Goal: Information Seeking & Learning: Learn about a topic

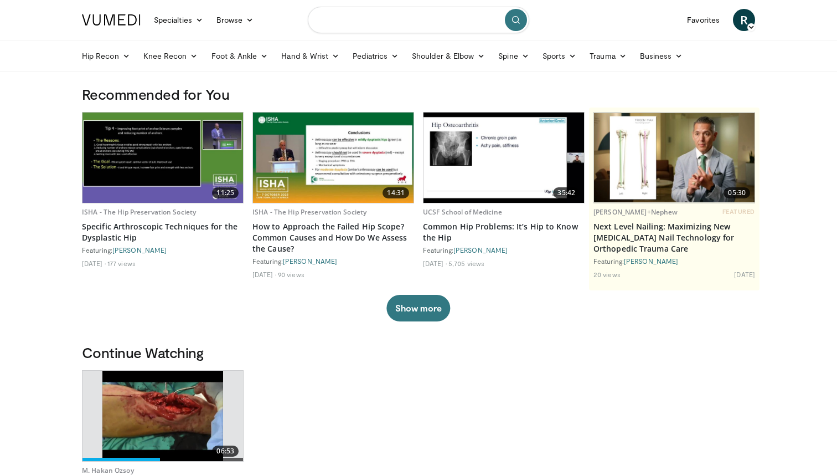
click at [443, 16] on input "Search topics, interventions" at bounding box center [418, 20] width 221 height 27
type input "**********"
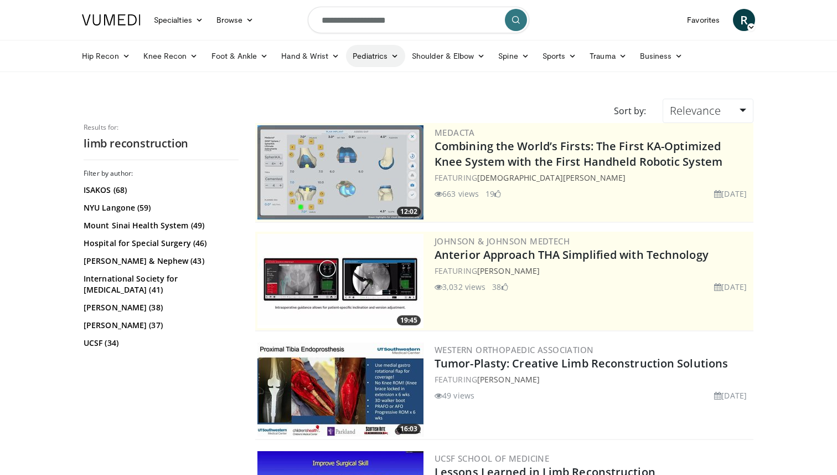
click at [392, 59] on icon at bounding box center [395, 56] width 8 height 8
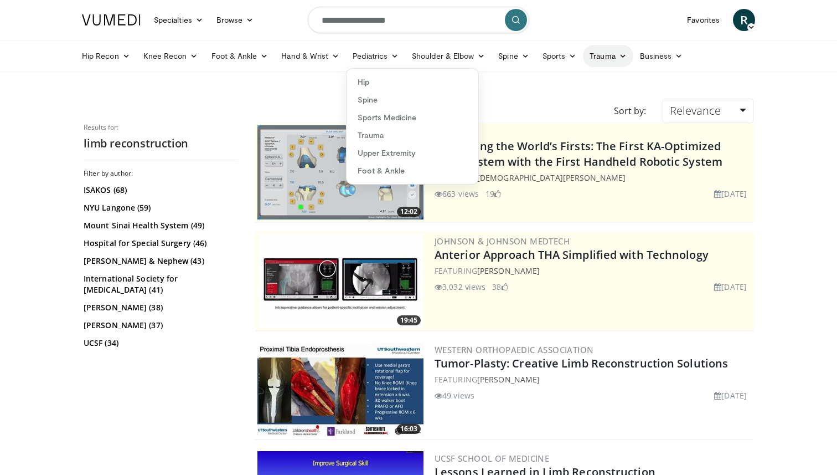
click at [623, 60] on link "Trauma" at bounding box center [608, 56] width 50 height 22
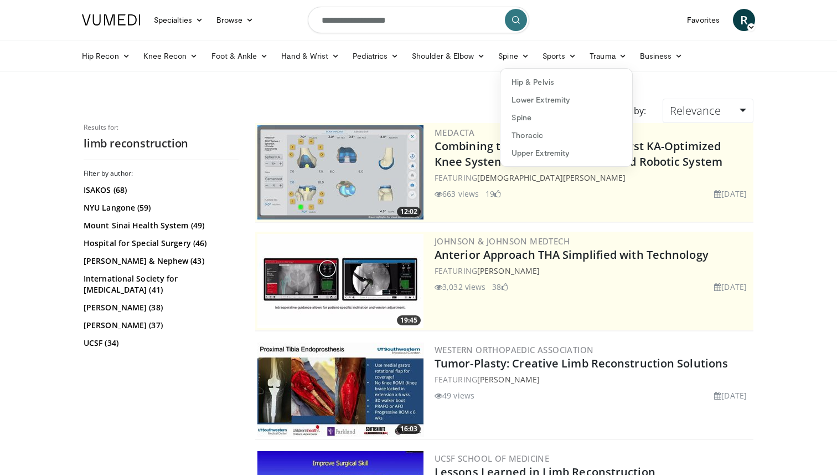
click at [209, 377] on div "Filter by author: ISAKOS (68) NYU Langone (59) Mount Sinai Health System (49) H…" at bounding box center [161, 281] width 155 height 224
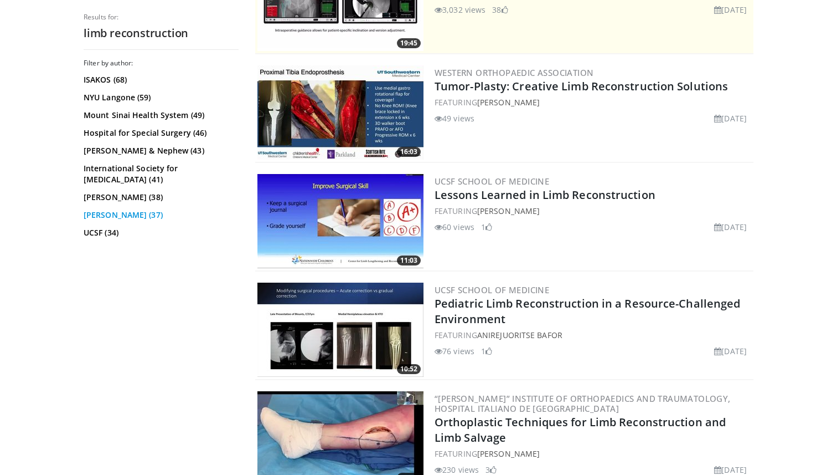
scroll to position [279, 0]
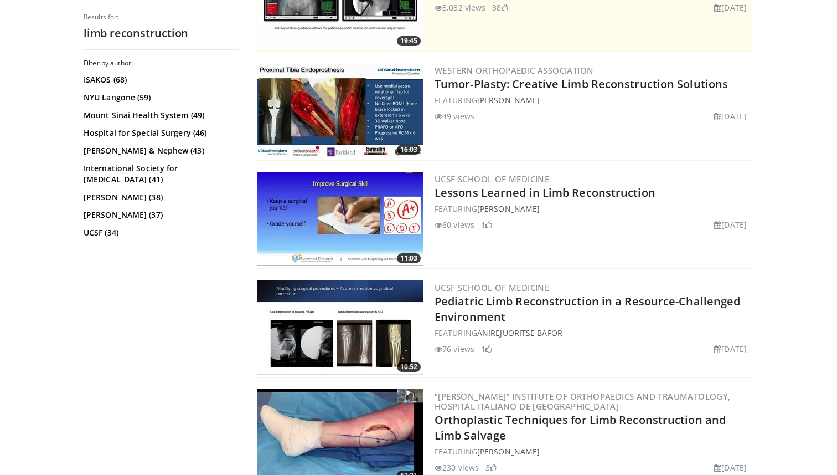
click at [350, 215] on img at bounding box center [340, 219] width 166 height 94
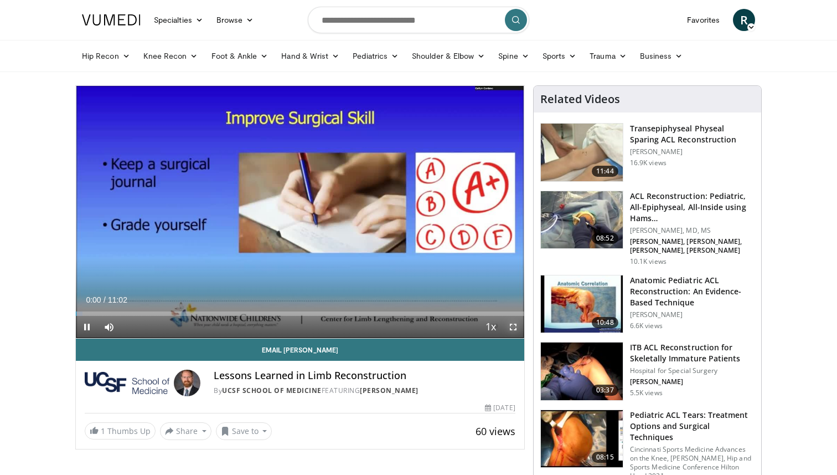
click at [508, 326] on span "Video Player" at bounding box center [513, 327] width 22 height 22
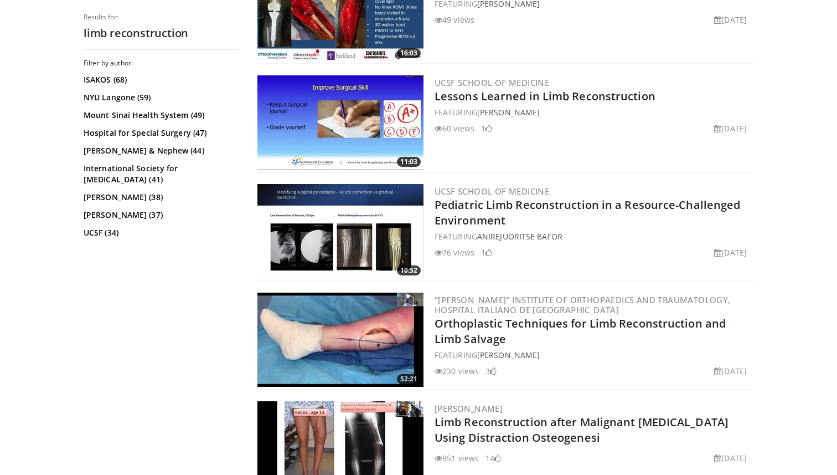
scroll to position [380, 0]
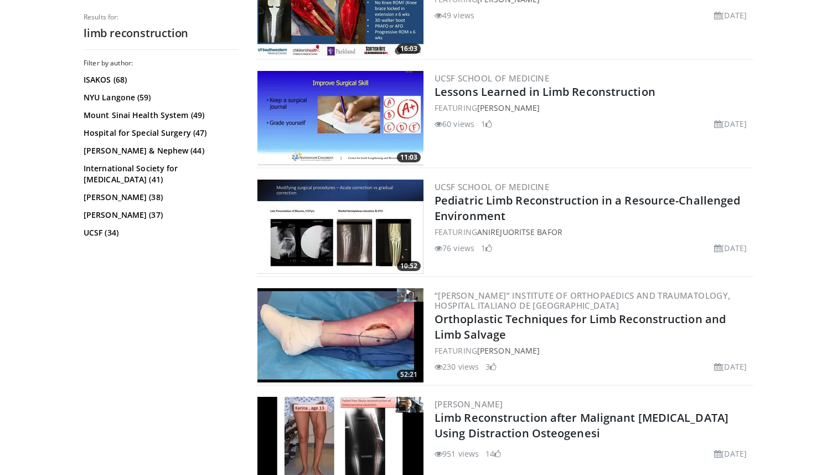
click at [313, 224] on img at bounding box center [340, 226] width 166 height 94
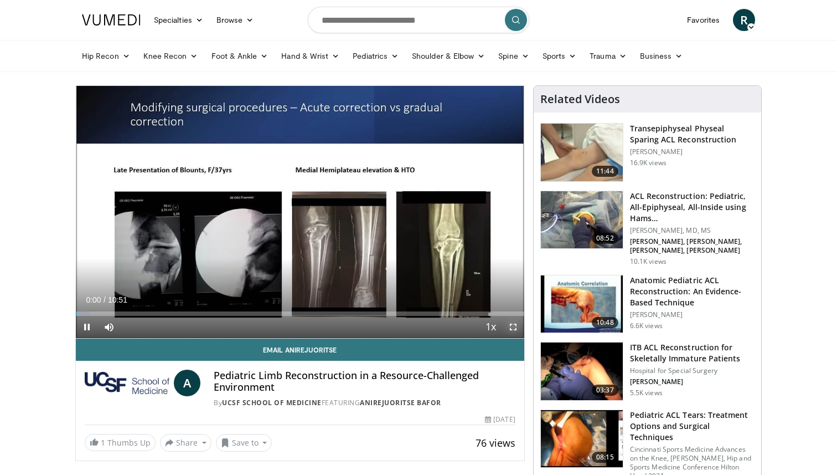
click at [508, 327] on span "Video Player" at bounding box center [513, 327] width 22 height 22
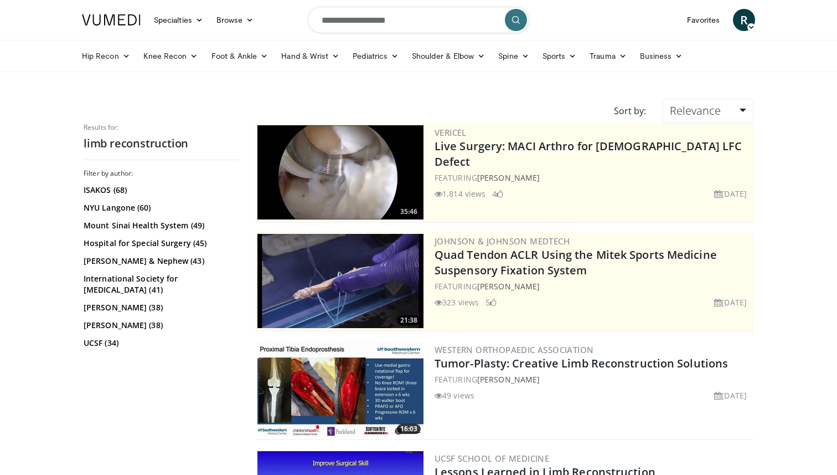
scroll to position [380, 0]
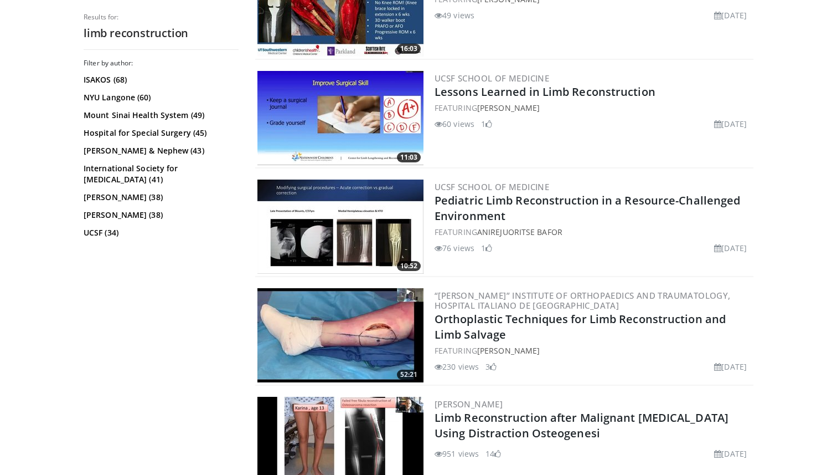
click at [333, 331] on img at bounding box center [340, 335] width 166 height 94
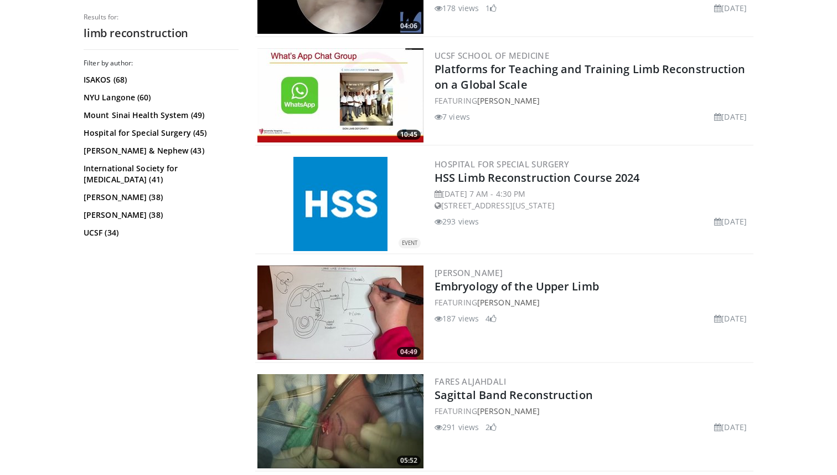
scroll to position [1271, 0]
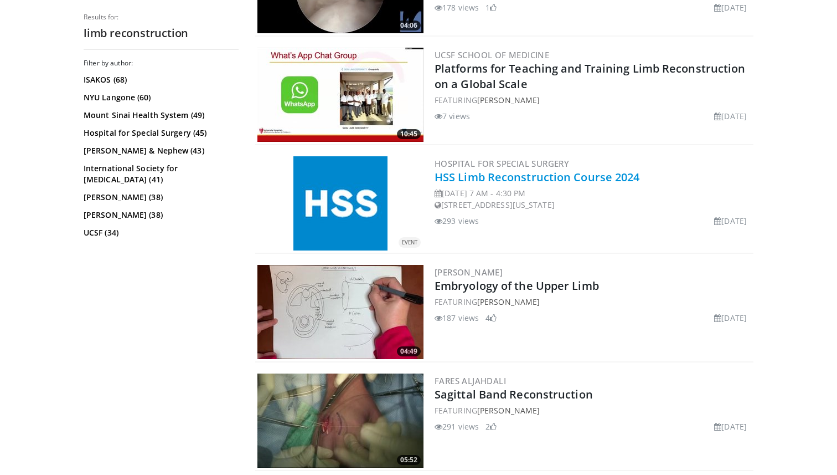
click at [484, 180] on link "HSS Limb Reconstruction Course 2024" at bounding box center [537, 176] width 205 height 15
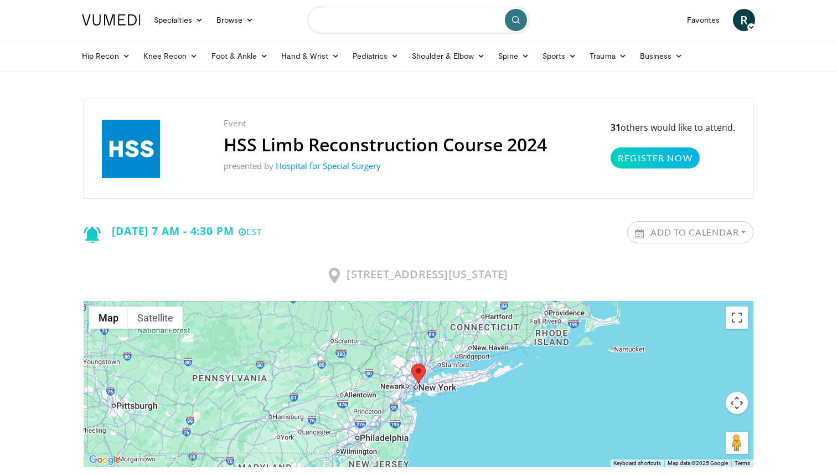
click at [444, 18] on input "Search topics, interventions" at bounding box center [418, 20] width 221 height 27
type input "**********"
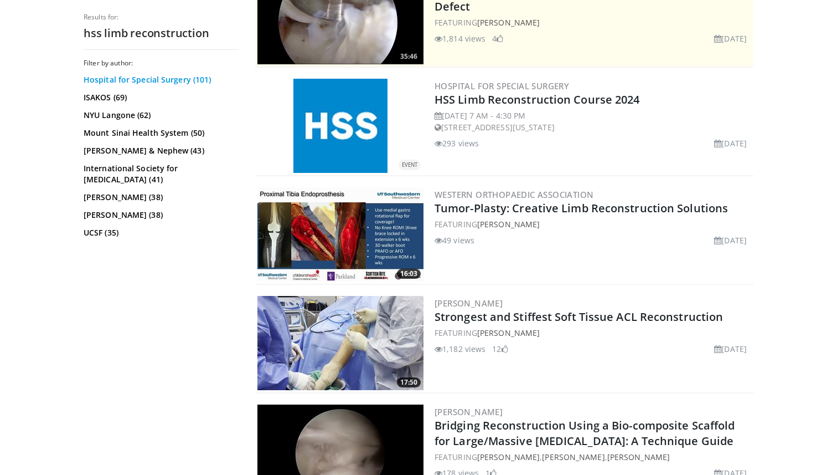
scroll to position [266, 0]
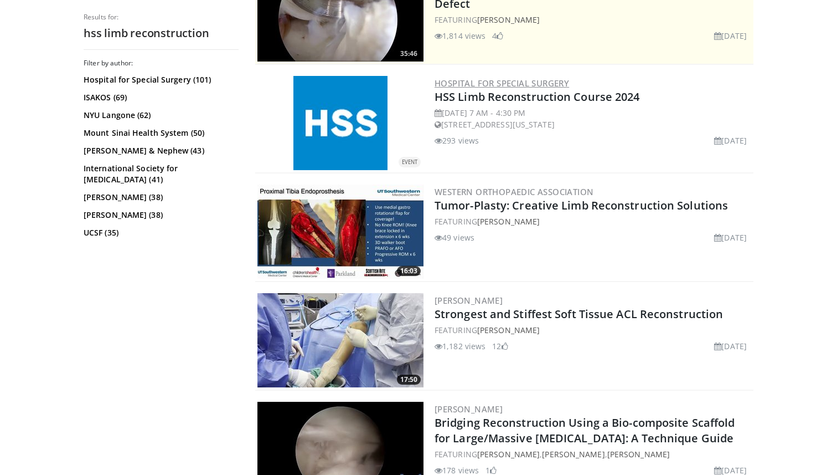
click at [460, 80] on link "Hospital for Special Surgery" at bounding box center [502, 83] width 135 height 11
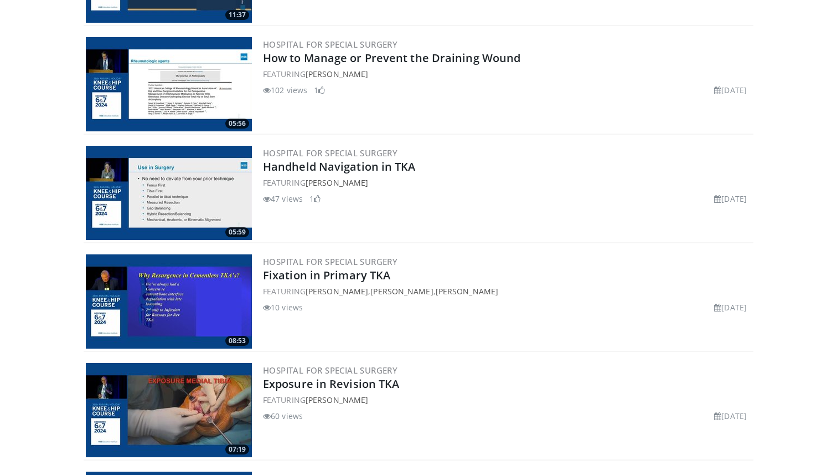
scroll to position [4006, 0]
